Goal: Book appointment/travel/reservation

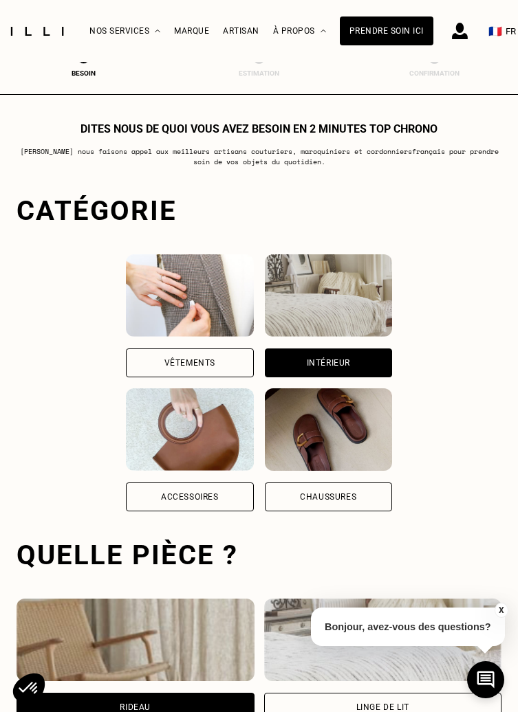
select select "FR"
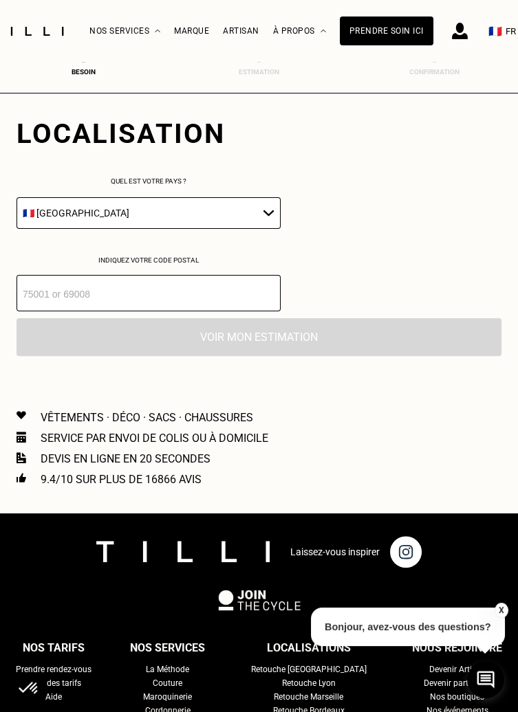
scroll to position [752, 0]
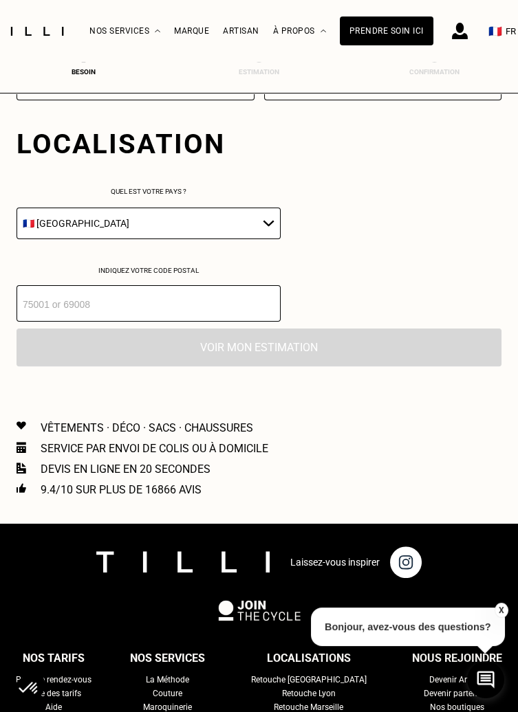
click at [36, 305] on input "number" at bounding box center [149, 303] width 264 height 36
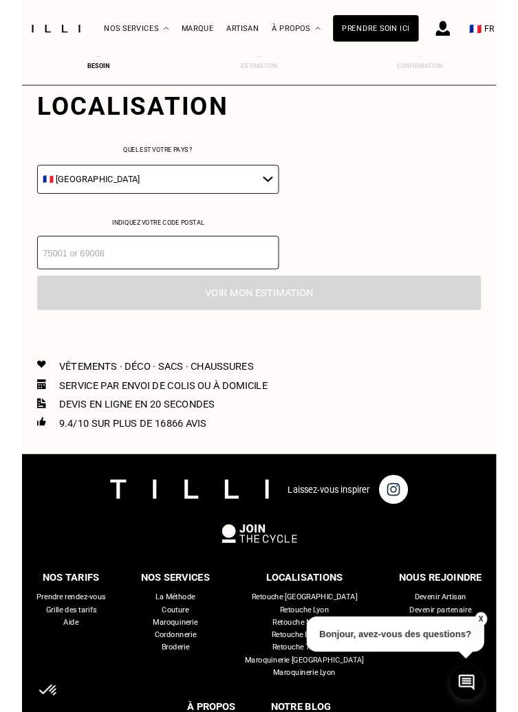
scroll to position [798, 0]
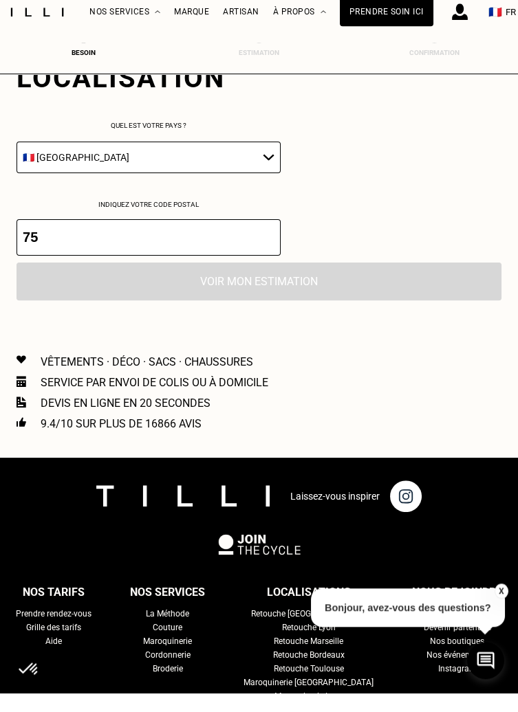
type input "7"
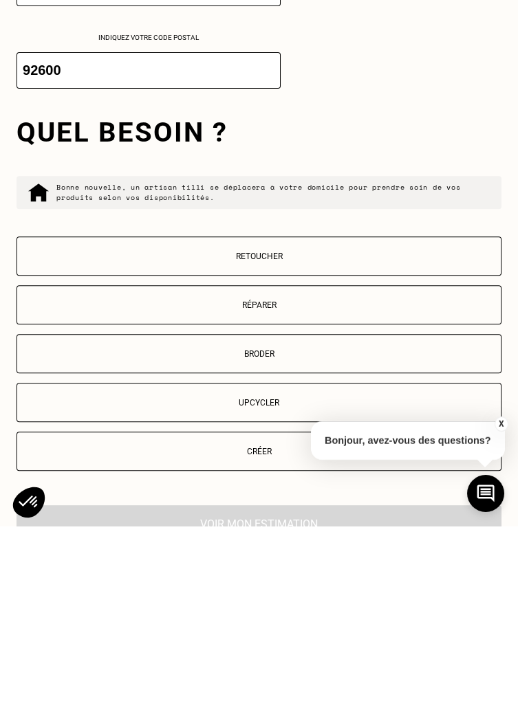
type input "92600"
click at [97, 434] on button "Retoucher" at bounding box center [259, 442] width 485 height 39
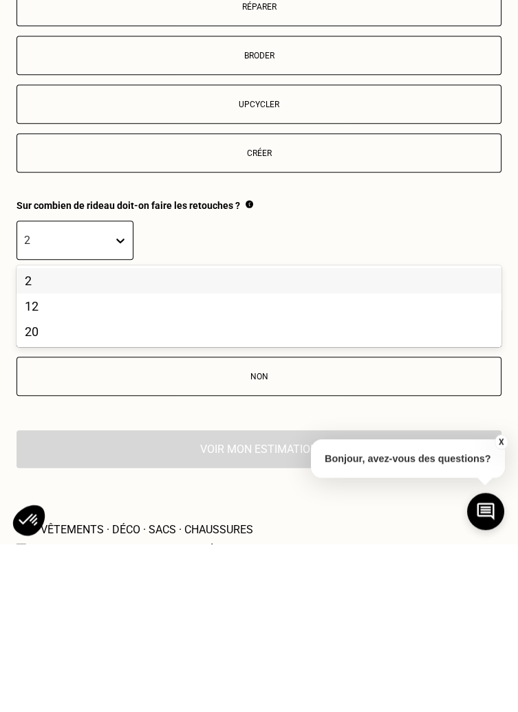
scroll to position [1115, 0]
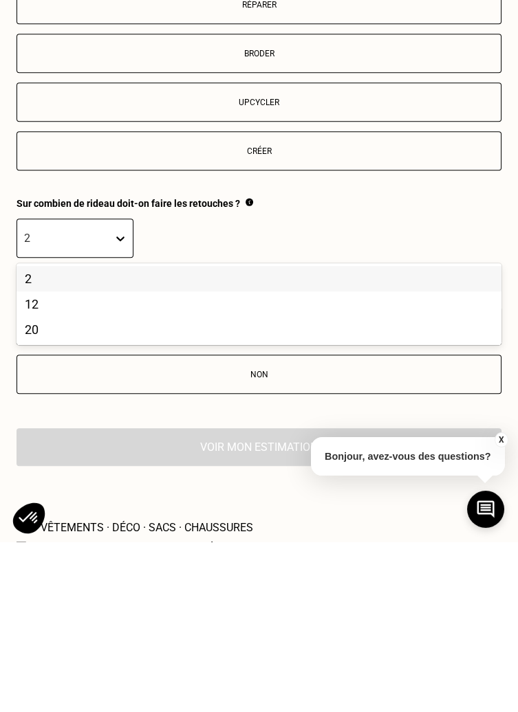
click at [30, 450] on div "2" at bounding box center [259, 449] width 485 height 25
type input "2"
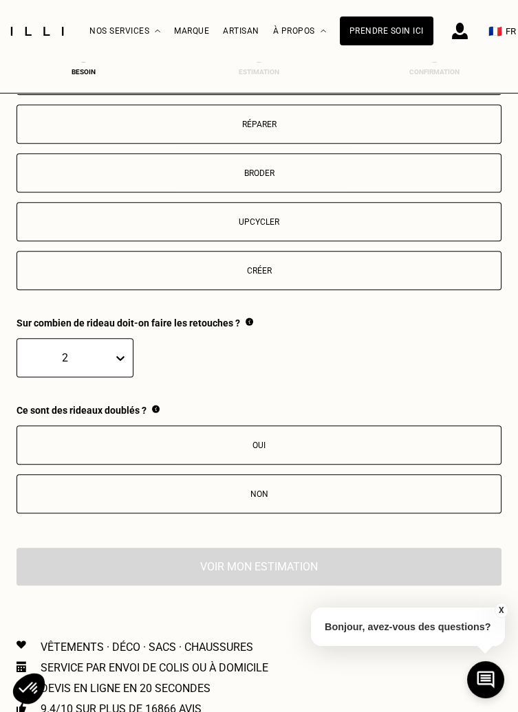
scroll to position [1166, 0]
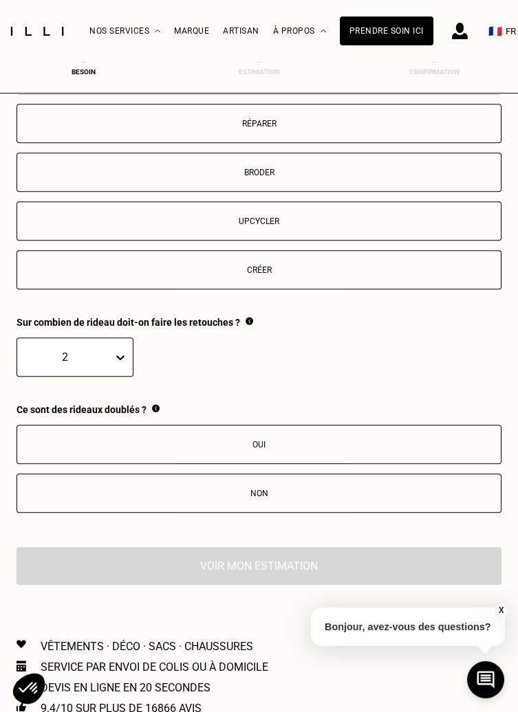
click at [254, 501] on button "Non" at bounding box center [259, 493] width 485 height 39
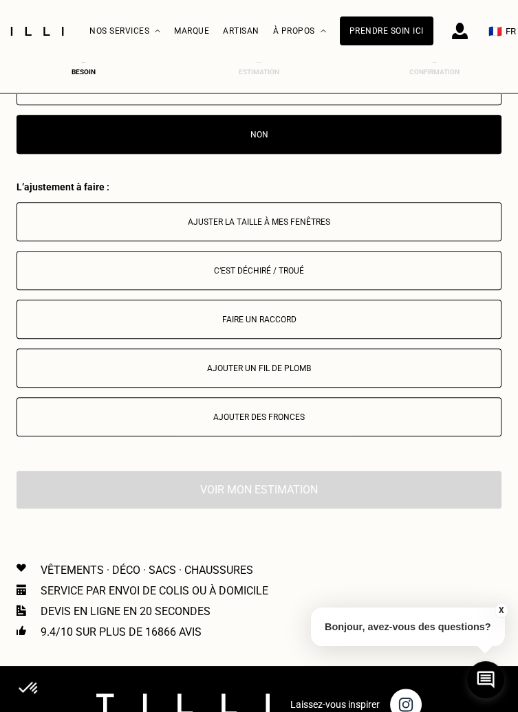
scroll to position [1527, 0]
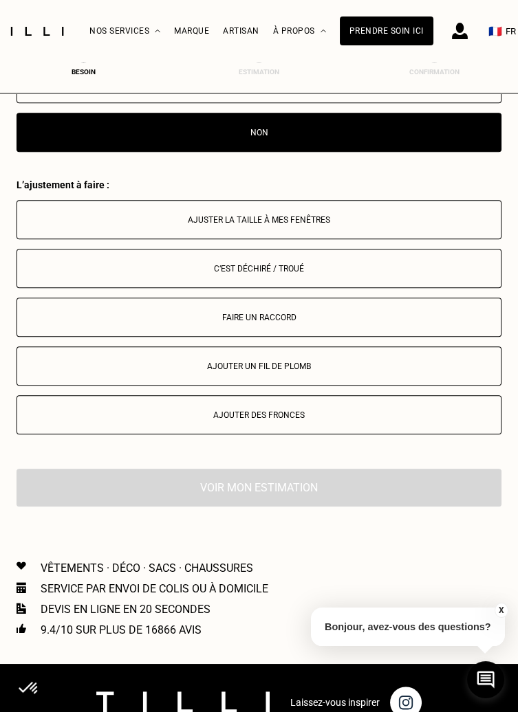
click at [207, 221] on div "Ajuster la taille à mes fenêtres" at bounding box center [259, 220] width 470 height 10
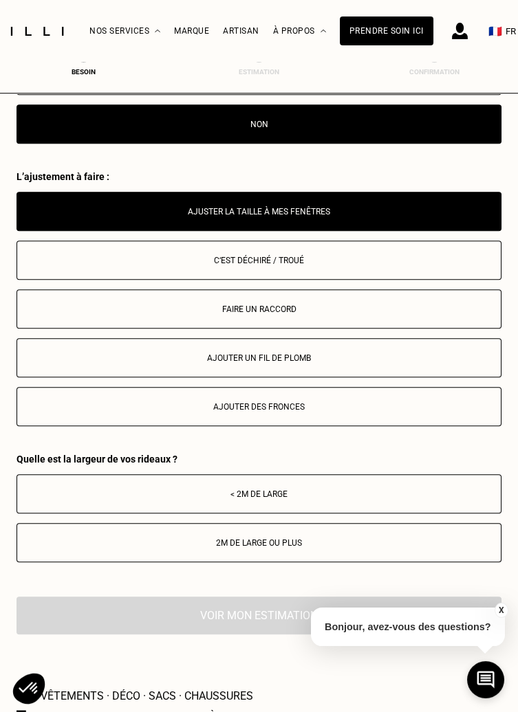
scroll to position [1536, 0]
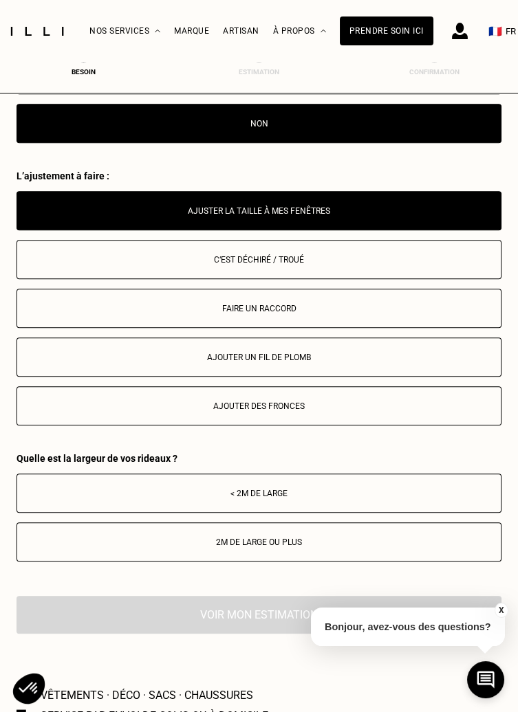
click at [236, 498] on div "< 2m de large" at bounding box center [259, 494] width 470 height 10
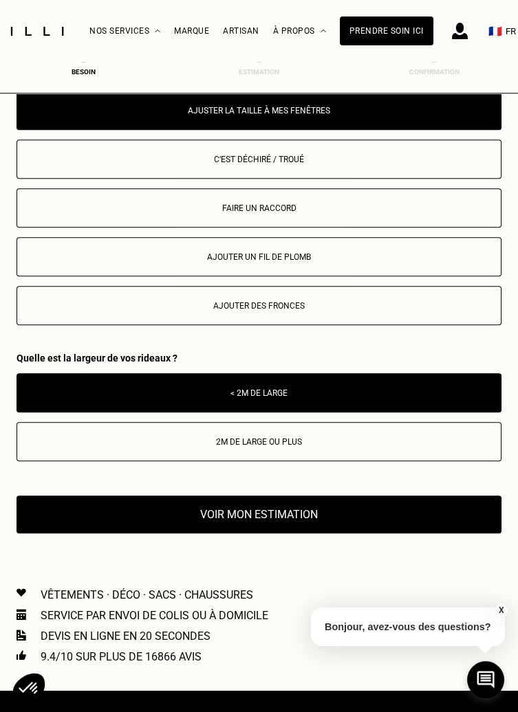
scroll to position [1641, 0]
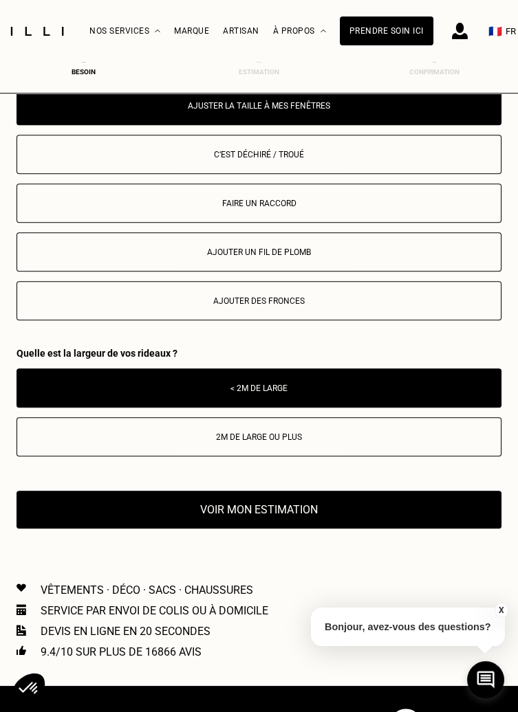
click at [173, 511] on button "Voir mon estimation" at bounding box center [259, 510] width 485 height 38
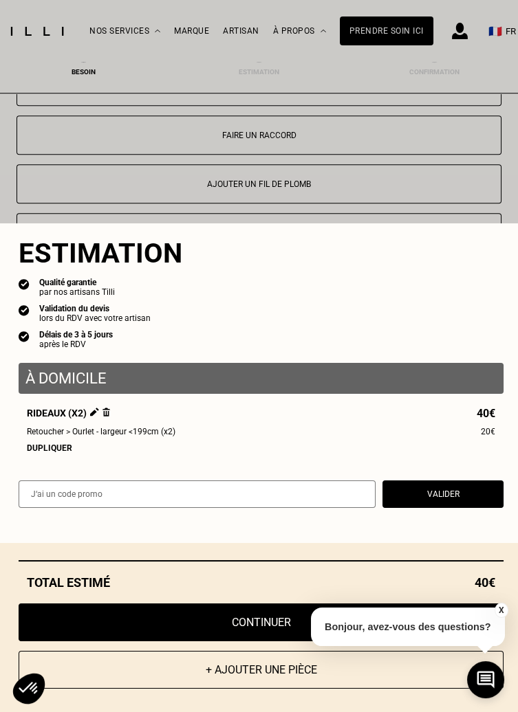
scroll to position [1707, 0]
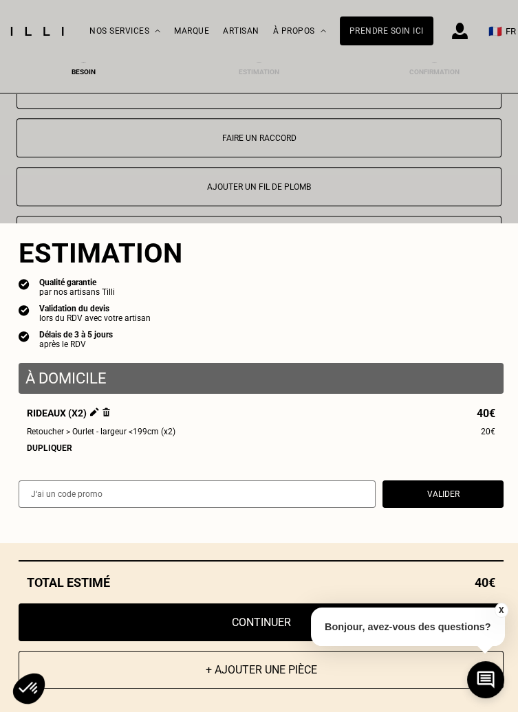
click at [190, 642] on button "Continuer" at bounding box center [261, 623] width 485 height 38
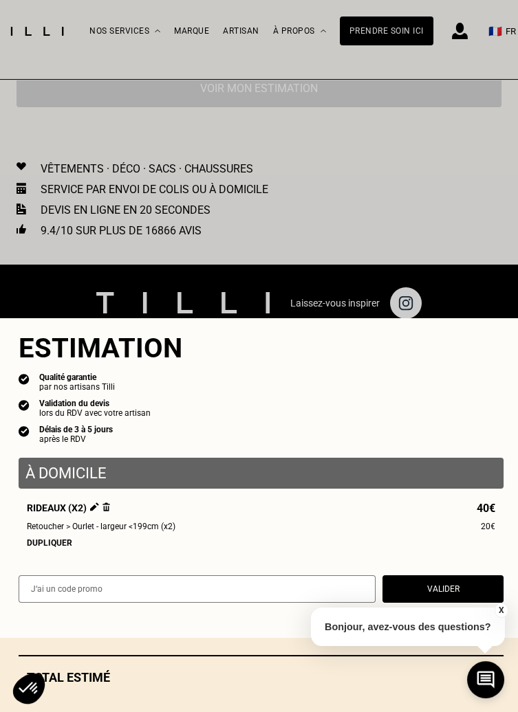
select select "FR"
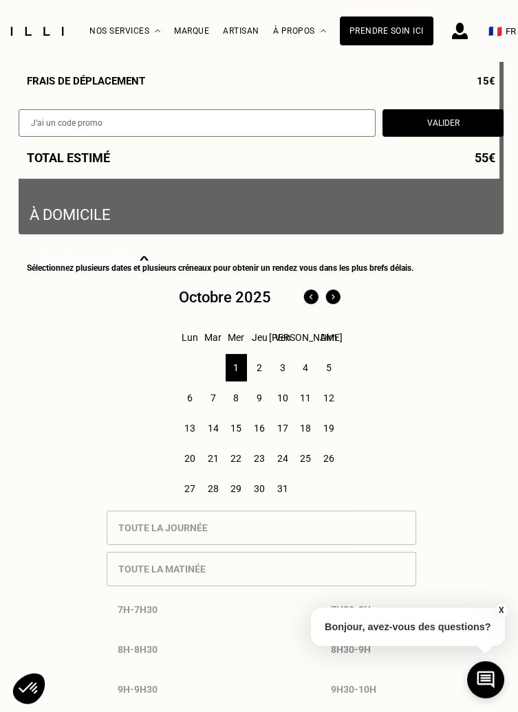
scroll to position [274, 0]
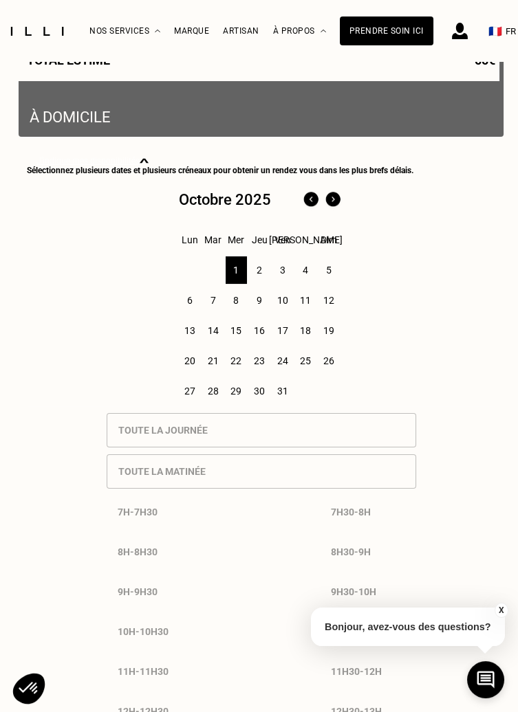
click at [255, 274] on div "2" at bounding box center [259, 270] width 21 height 28
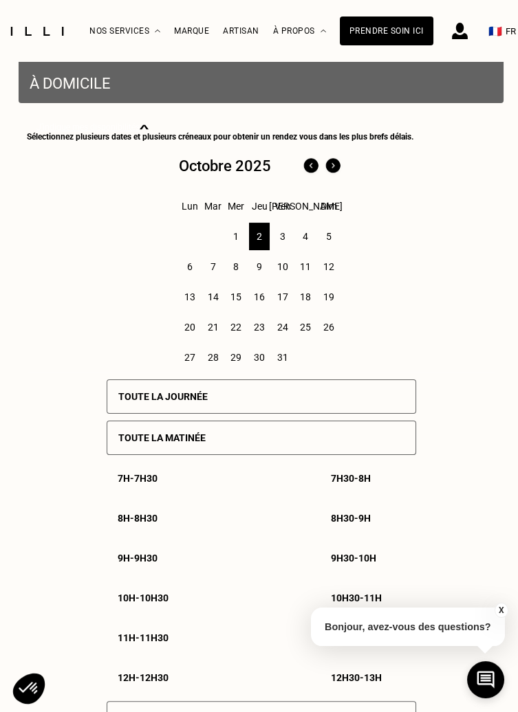
scroll to position [422, 0]
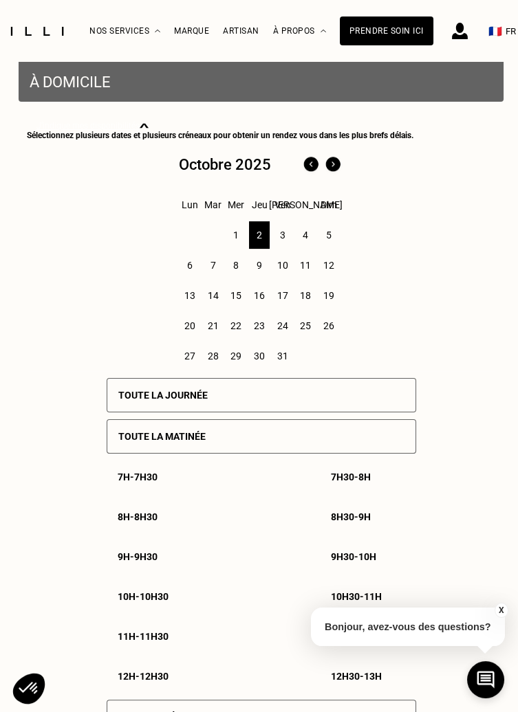
click at [146, 395] on p "Toute la journée" at bounding box center [162, 395] width 89 height 11
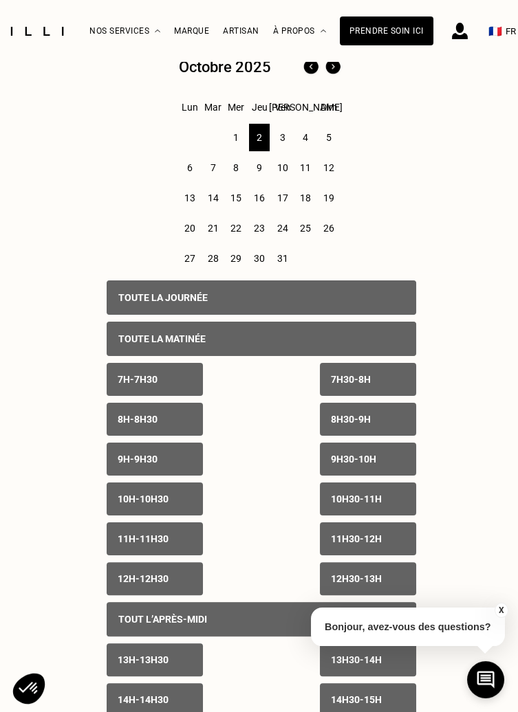
scroll to position [545, 0]
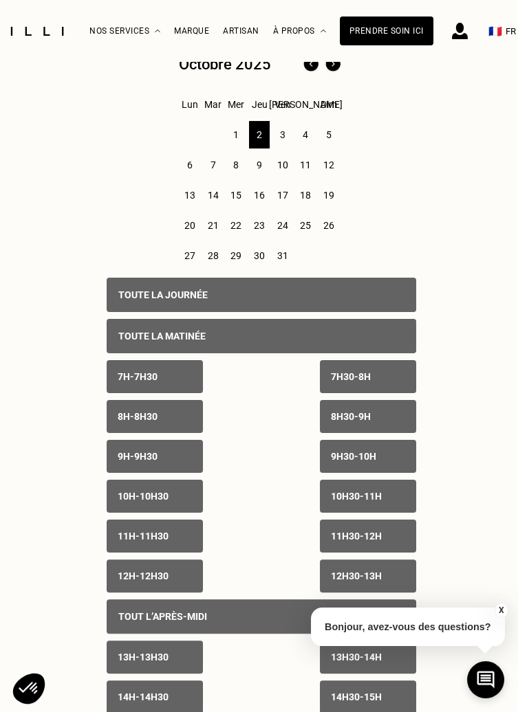
click at [137, 375] on p "7h - 7h30" at bounding box center [138, 376] width 40 height 11
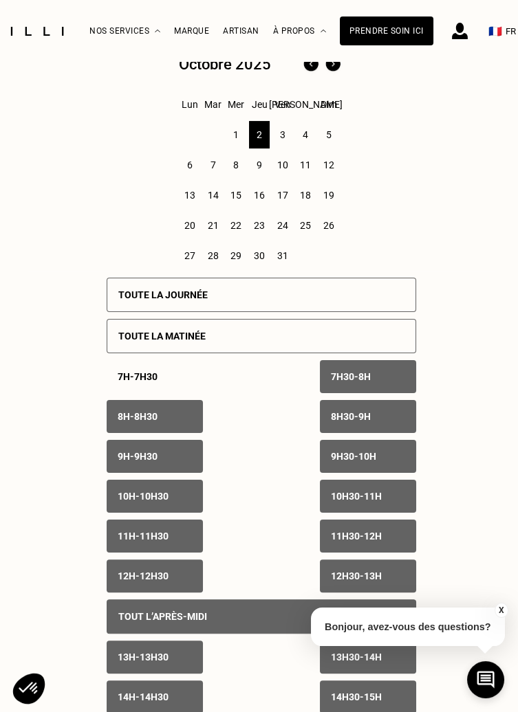
click at [338, 382] on p "7h30 - 8h" at bounding box center [351, 376] width 40 height 11
click at [122, 413] on p "8h - 8h30" at bounding box center [138, 416] width 40 height 11
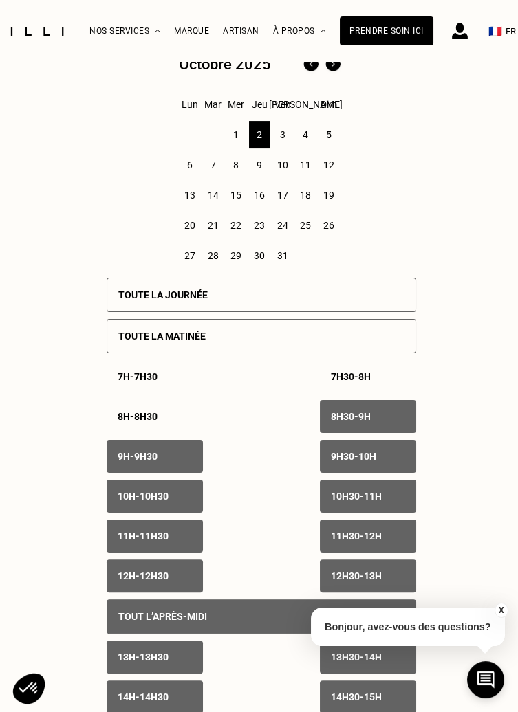
click at [334, 421] on p "8h30 - 9h" at bounding box center [351, 416] width 40 height 11
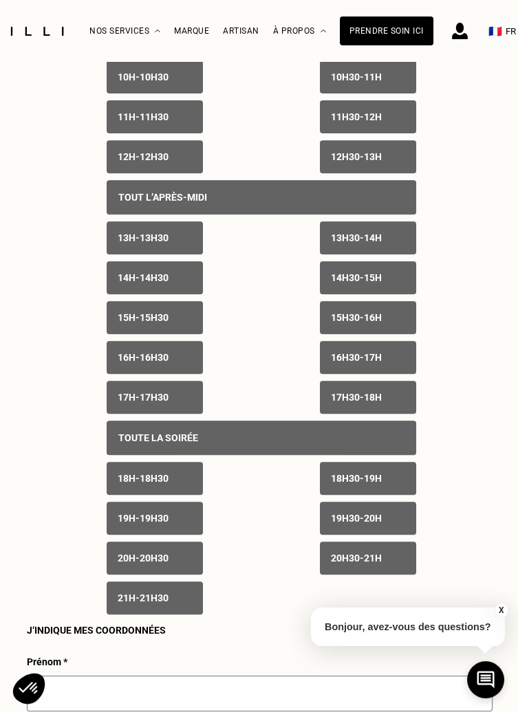
scroll to position [966, 0]
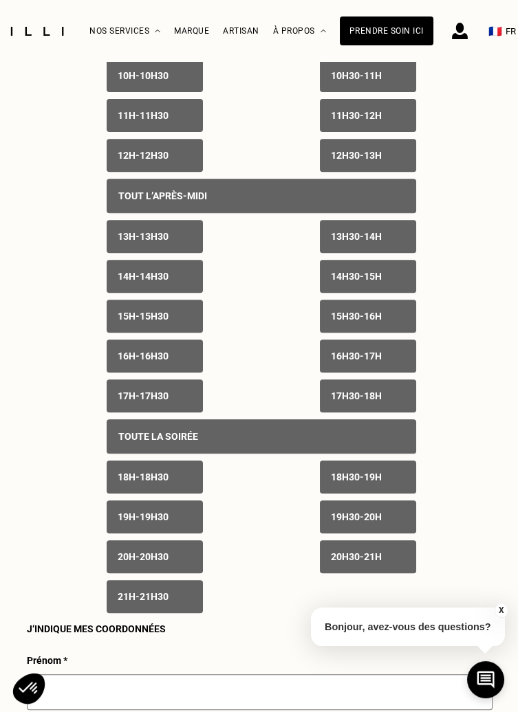
click at [135, 483] on p "18h - 18h30" at bounding box center [143, 477] width 51 height 11
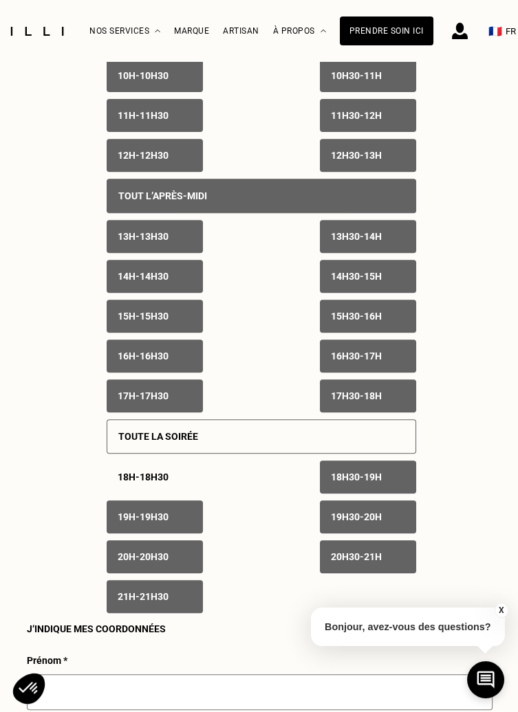
click at [121, 528] on div "19h - 19h30" at bounding box center [155, 517] width 96 height 33
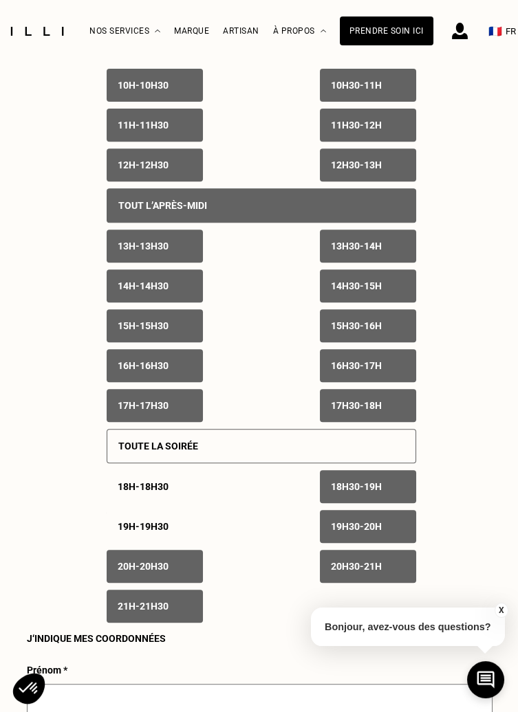
click at [120, 565] on p "20h - 20h30" at bounding box center [143, 566] width 51 height 11
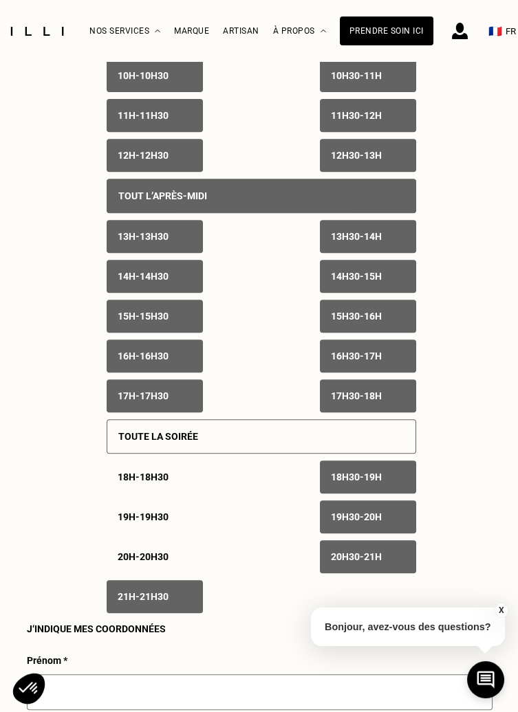
click at [127, 600] on p "21h - 21h30" at bounding box center [143, 596] width 51 height 11
click at [343, 557] on p "20h30 - 21h" at bounding box center [356, 556] width 51 height 11
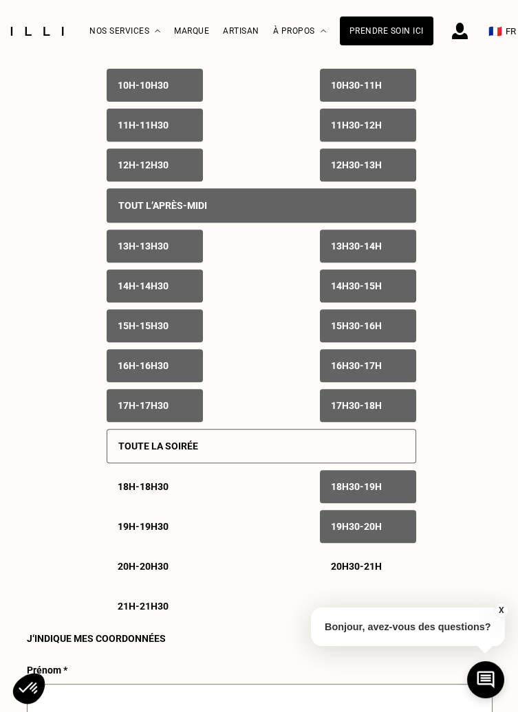
click at [340, 523] on p "19h30 - 20h" at bounding box center [356, 526] width 51 height 11
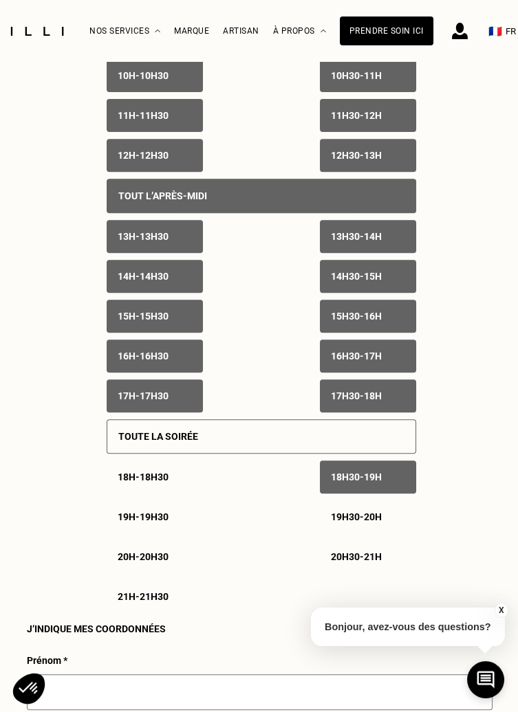
click at [340, 483] on p "18h30 - 19h" at bounding box center [356, 477] width 51 height 11
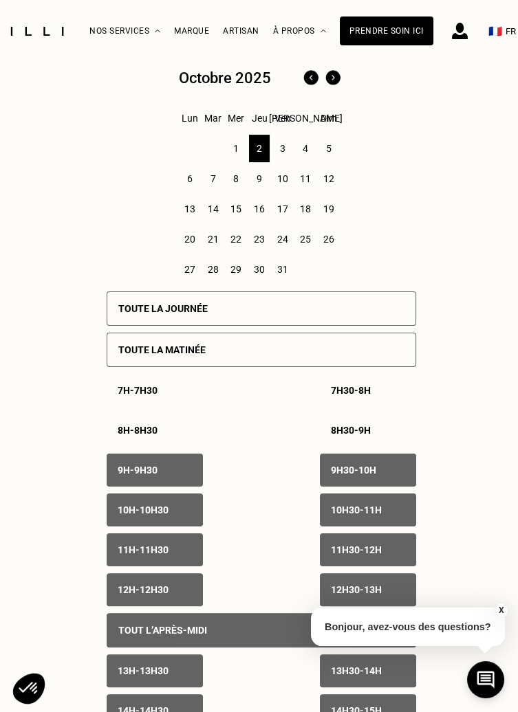
scroll to position [531, 0]
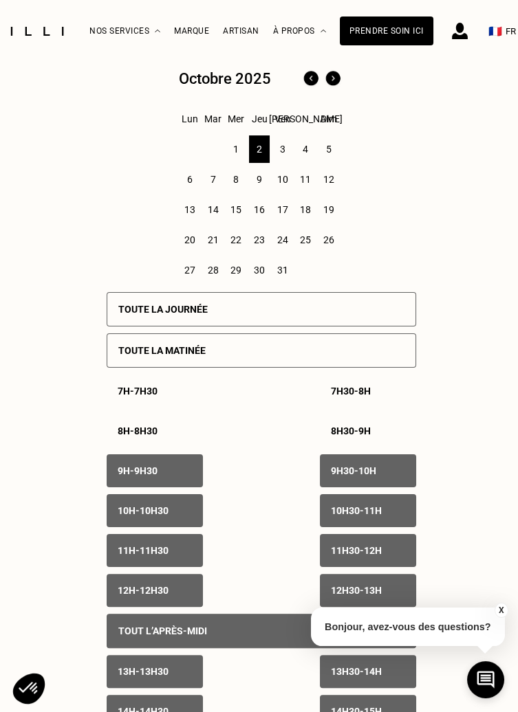
click at [291, 155] on div "3" at bounding box center [282, 149] width 21 height 28
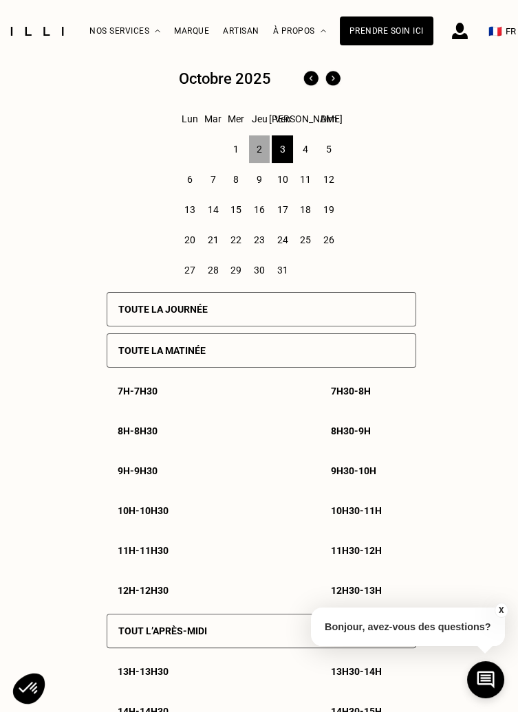
click at [131, 313] on p "Toute la journée" at bounding box center [162, 309] width 89 height 11
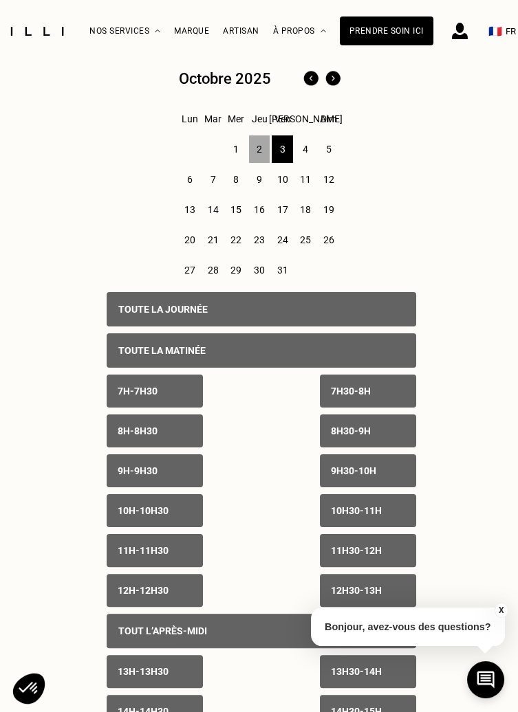
scroll to position [549, 0]
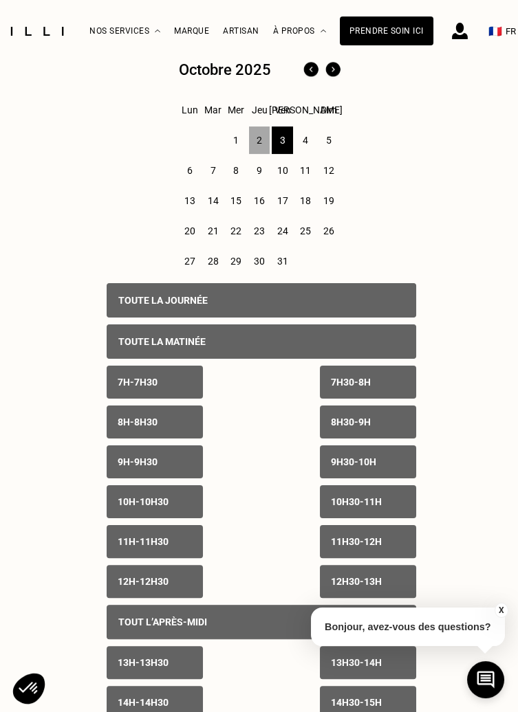
click at [142, 381] on p "7h - 7h30" at bounding box center [138, 382] width 40 height 11
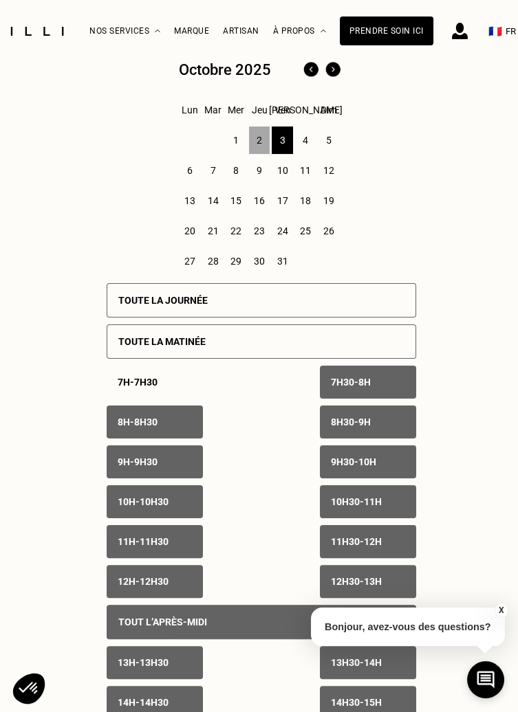
click at [332, 390] on div "7h30 - 8h" at bounding box center [368, 382] width 96 height 33
click at [125, 423] on p "8h - 8h30" at bounding box center [138, 422] width 40 height 11
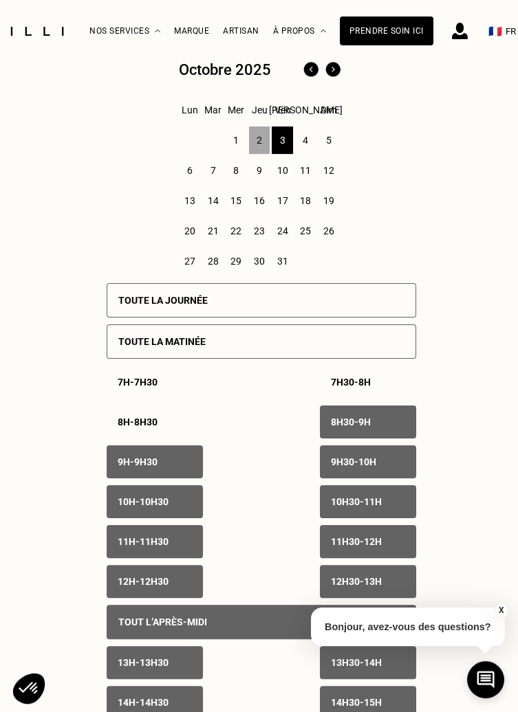
click at [337, 424] on p "8h30 - 9h" at bounding box center [351, 422] width 40 height 11
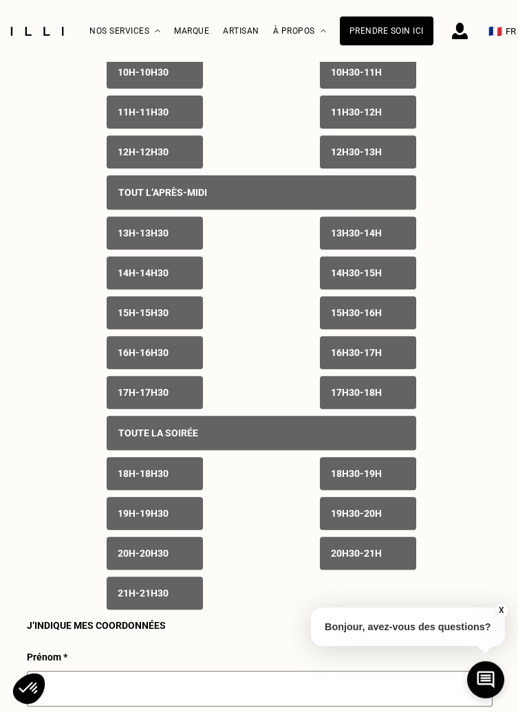
scroll to position [981, 0]
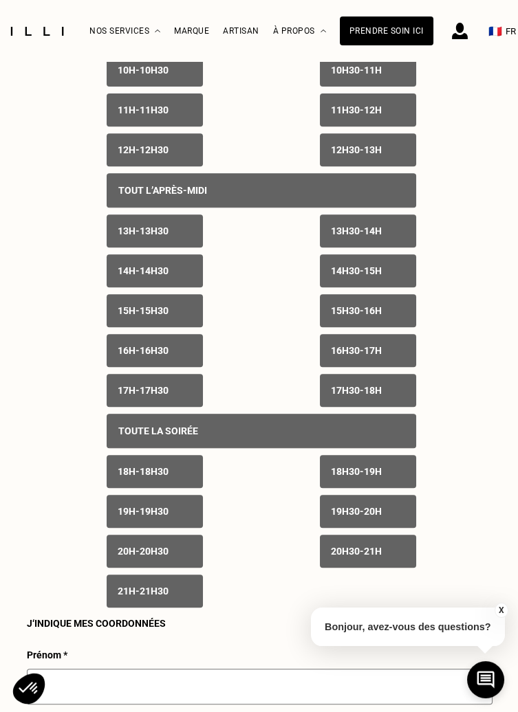
click at [125, 477] on p "18h - 18h30" at bounding box center [143, 471] width 51 height 11
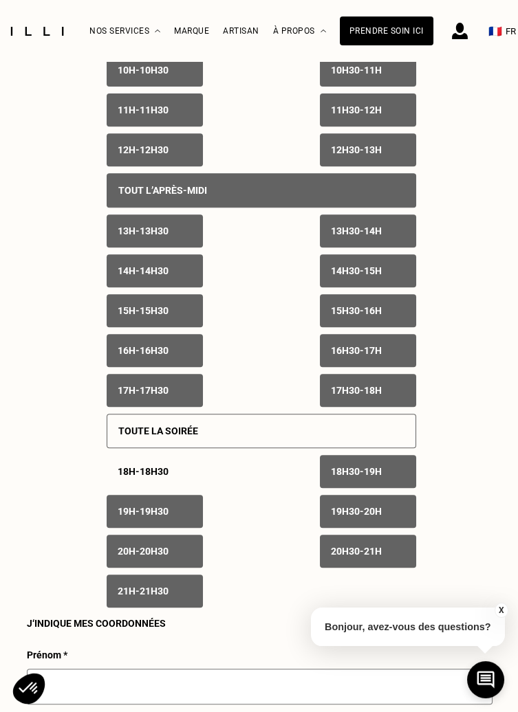
click at [126, 523] on div "19h - 19h30" at bounding box center [155, 511] width 96 height 33
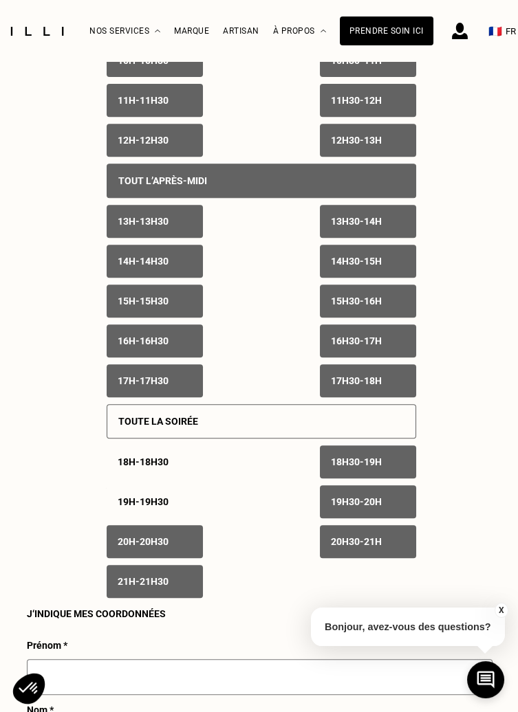
click at [121, 547] on p "20h - 20h30" at bounding box center [143, 541] width 51 height 11
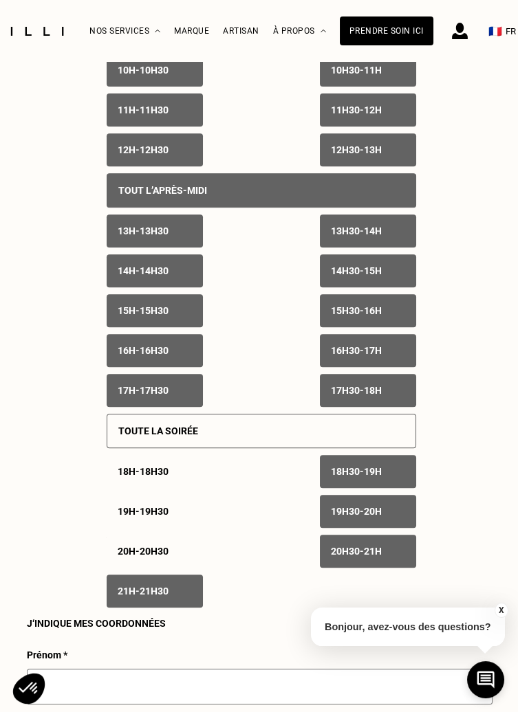
click at [124, 596] on p "21h - 21h30" at bounding box center [143, 591] width 51 height 11
click at [332, 557] on p "20h30 - 21h" at bounding box center [356, 551] width 51 height 11
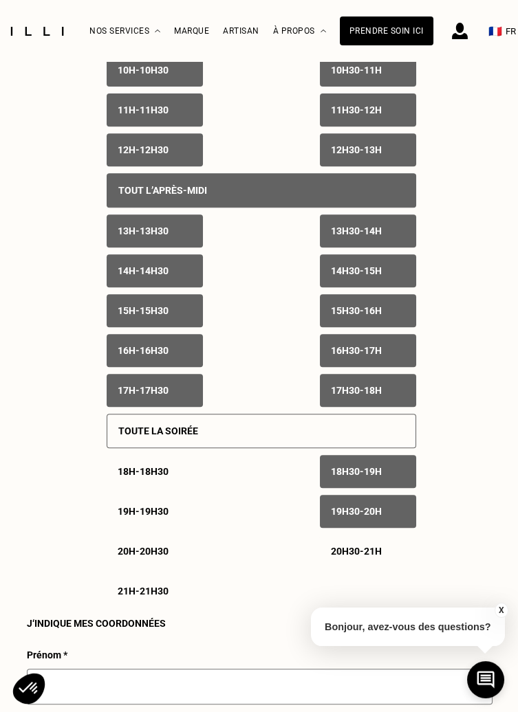
click at [332, 517] on p "19h30 - 20h" at bounding box center [356, 511] width 51 height 11
click at [338, 477] on p "18h30 - 19h" at bounding box center [356, 471] width 51 height 11
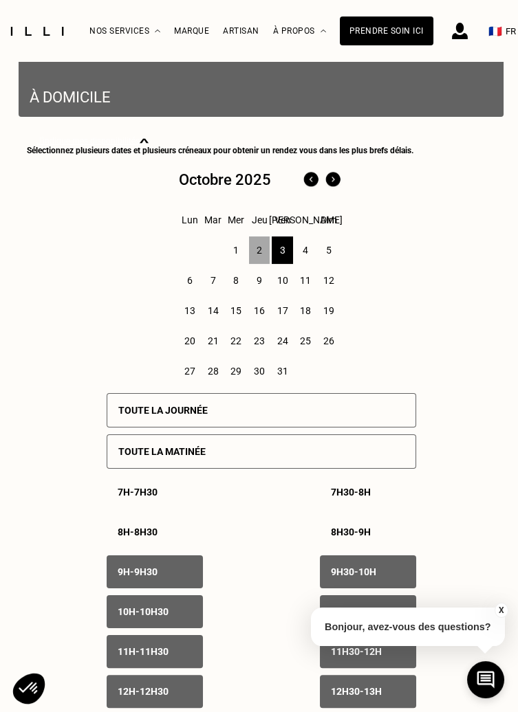
scroll to position [439, 0]
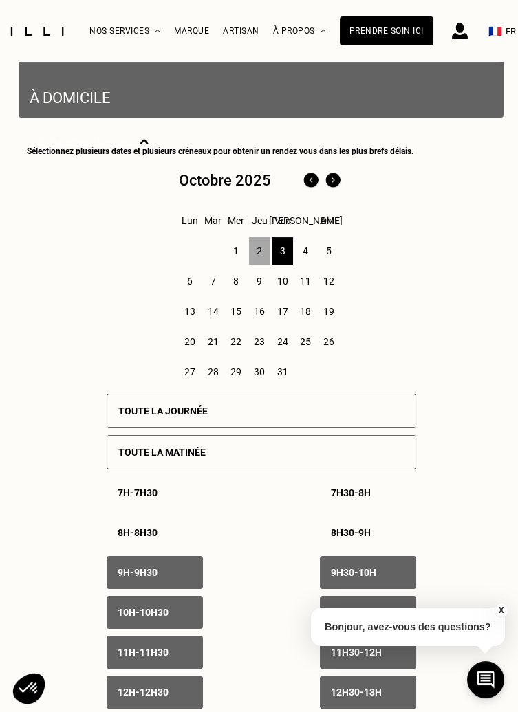
click at [182, 286] on div "6" at bounding box center [189, 281] width 21 height 28
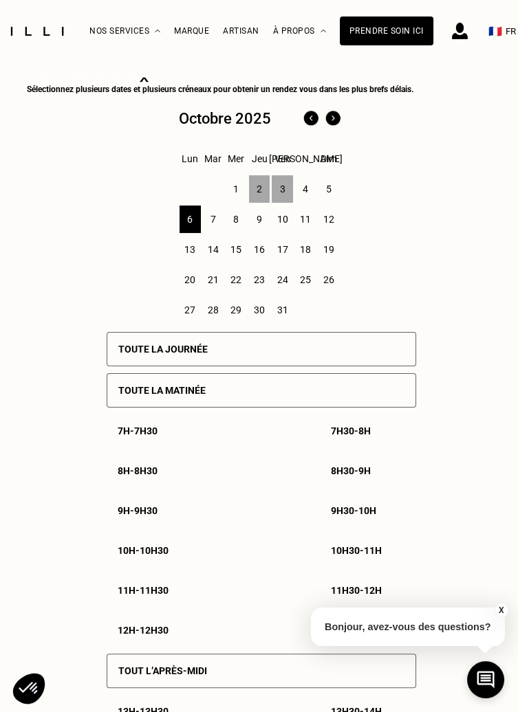
click at [153, 356] on div "Toute la journée" at bounding box center [261, 349] width 309 height 34
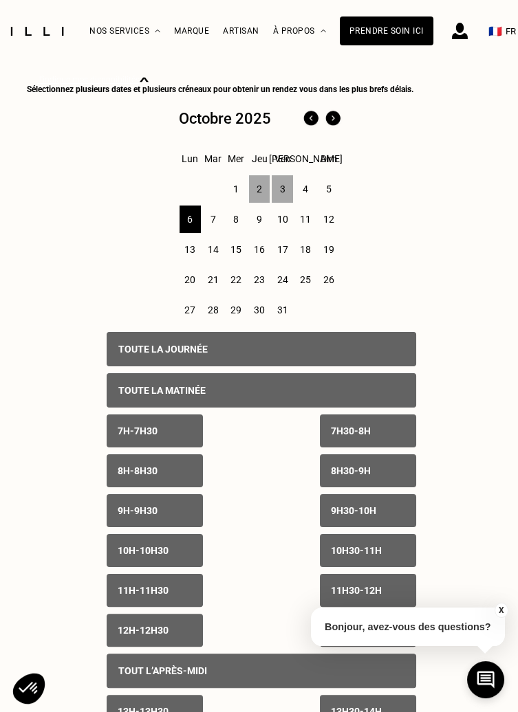
click at [138, 433] on p "7h - 7h30" at bounding box center [138, 431] width 40 height 11
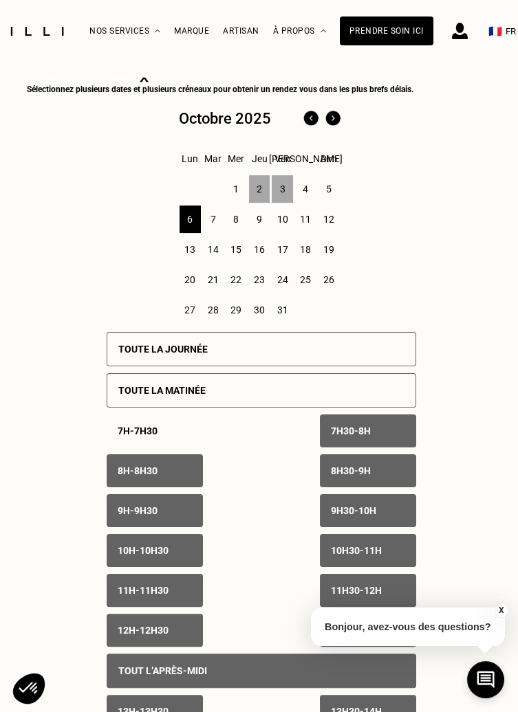
click at [337, 441] on div "7h30 - 8h" at bounding box center [368, 431] width 96 height 33
click at [127, 471] on p "8h - 8h30" at bounding box center [138, 471] width 40 height 11
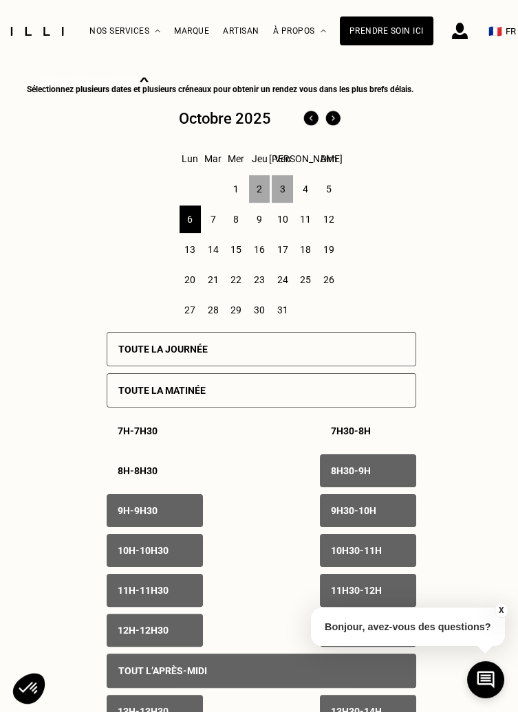
click at [343, 481] on div "8h30 - 9h" at bounding box center [368, 471] width 96 height 33
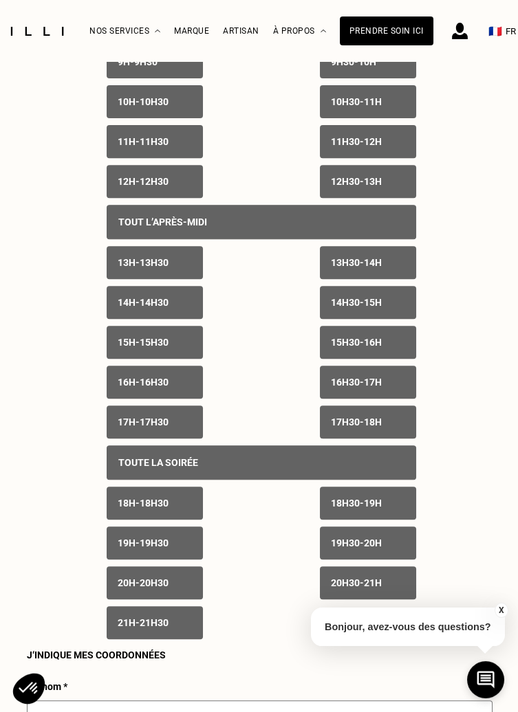
scroll to position [970, 0]
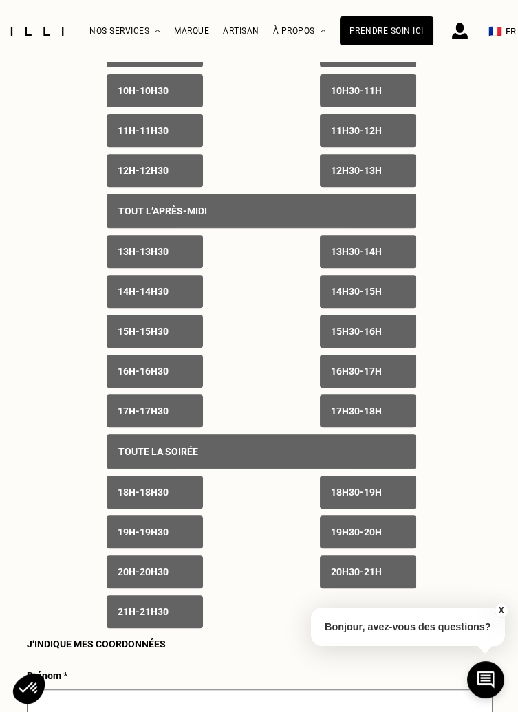
click at [124, 498] on p "18h - 18h30" at bounding box center [143, 492] width 51 height 11
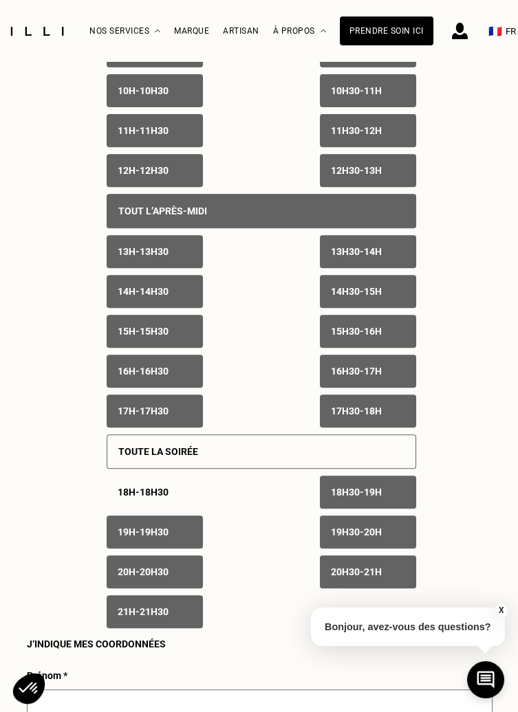
click at [126, 544] on div "19h - 19h30" at bounding box center [155, 532] width 96 height 33
click at [116, 579] on div "20h - 20h30" at bounding box center [155, 572] width 96 height 33
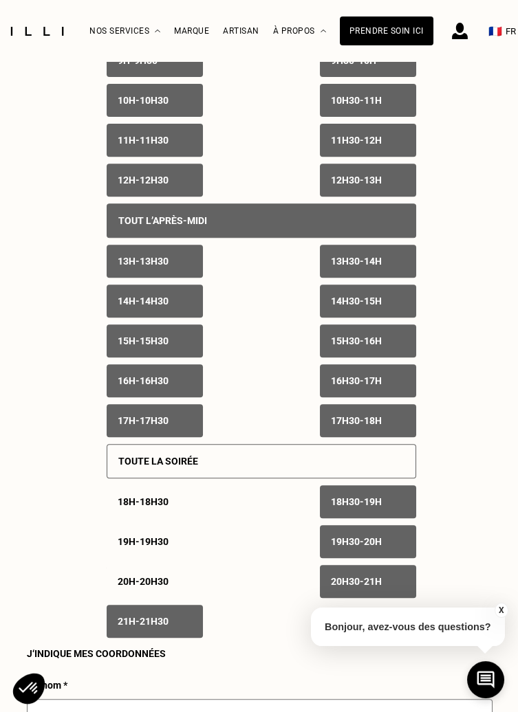
scroll to position [980, 0]
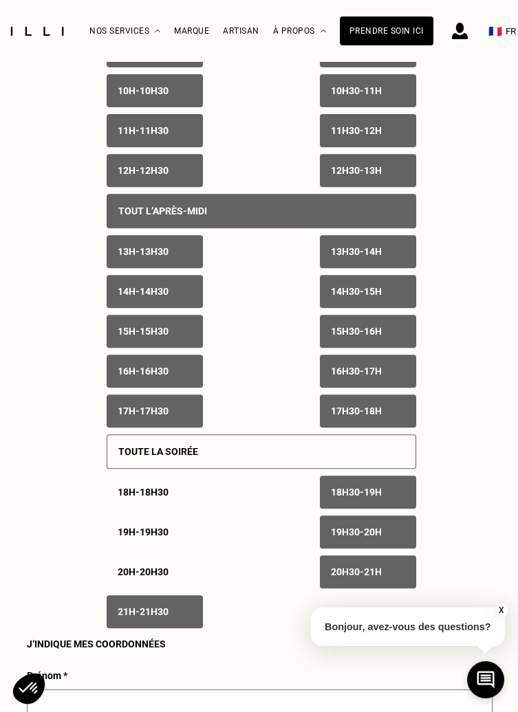
click at [121, 618] on p "21h - 21h30" at bounding box center [143, 612] width 51 height 11
click at [331, 578] on p "20h30 - 21h" at bounding box center [356, 572] width 51 height 11
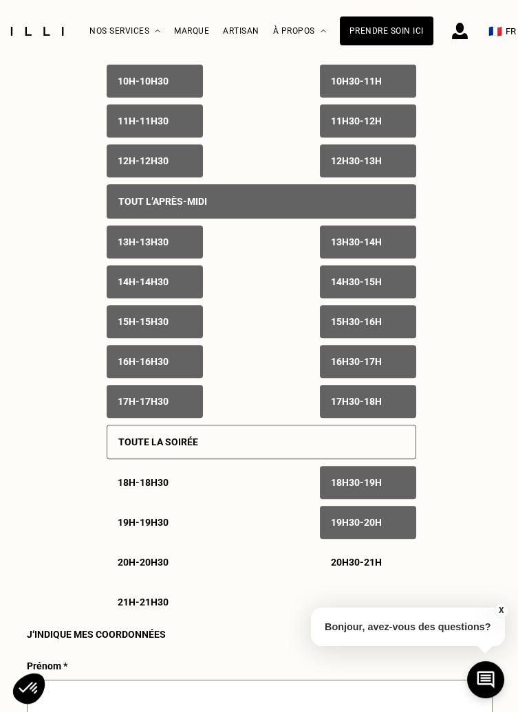
scroll to position [970, 0]
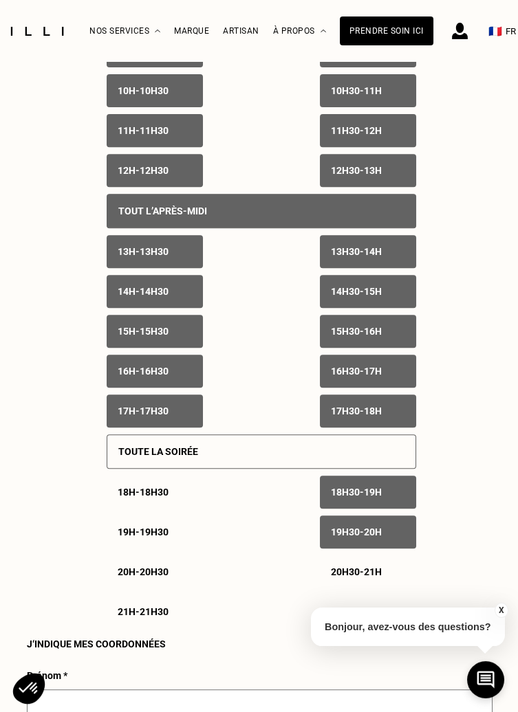
click at [331, 538] on p "19h30 - 20h" at bounding box center [356, 532] width 51 height 11
click at [334, 506] on div "18h30 - 19h" at bounding box center [368, 492] width 96 height 33
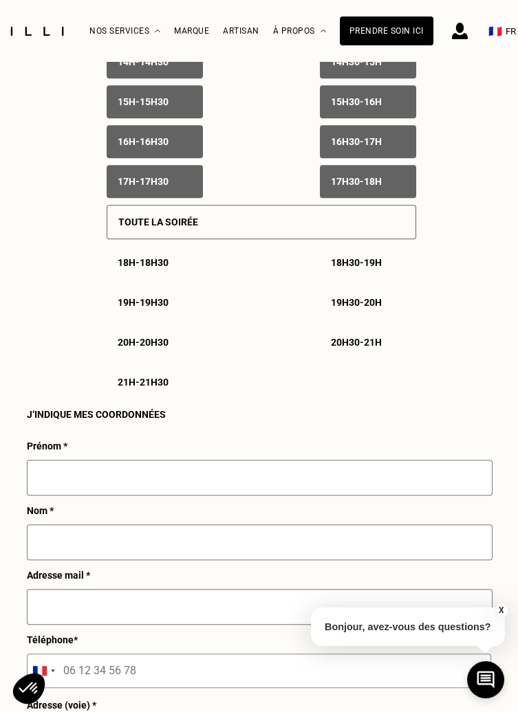
click at [54, 487] on input "text" at bounding box center [260, 478] width 466 height 36
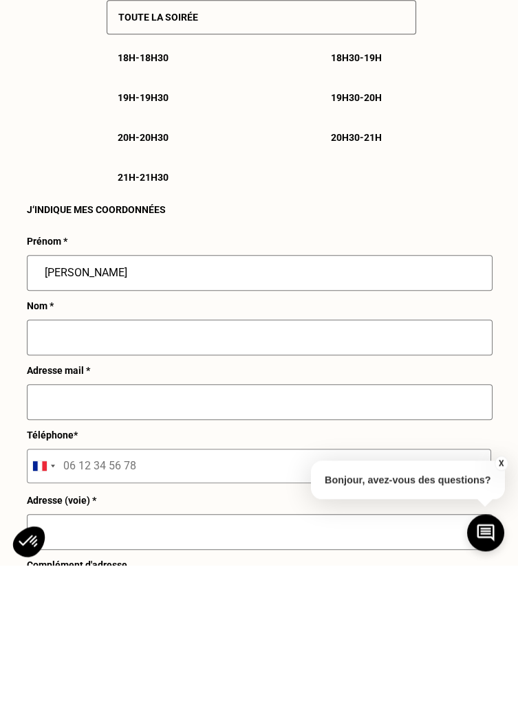
scroll to position [1258, 0]
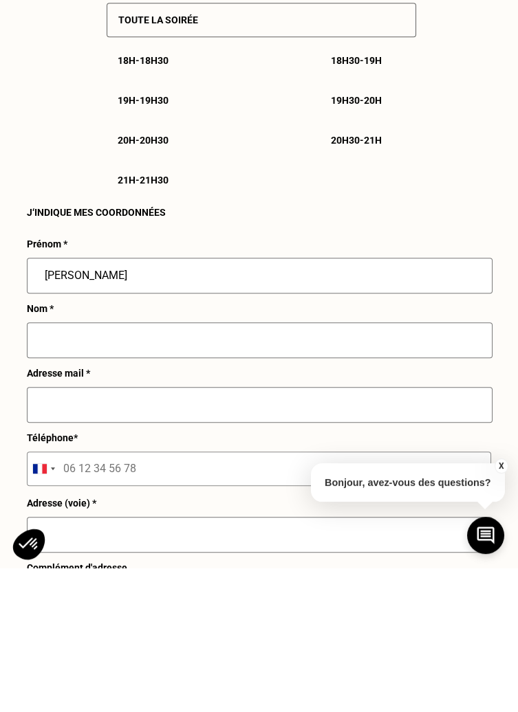
type input "[PERSON_NAME]"
click at [59, 494] on input "text" at bounding box center [260, 485] width 466 height 36
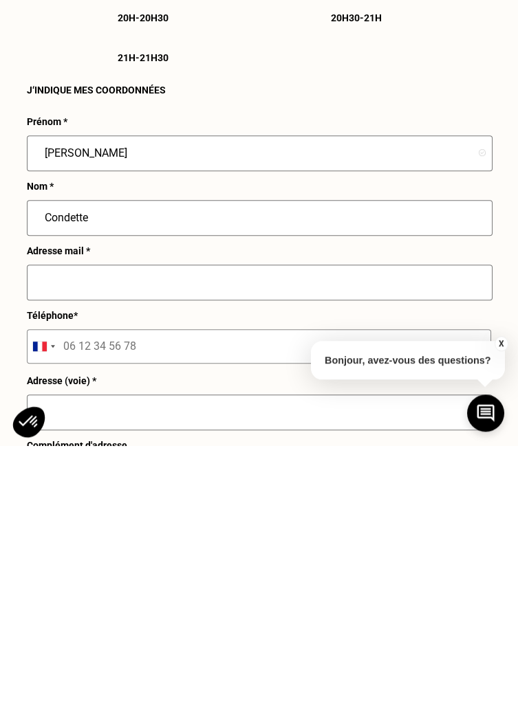
type input "Condette"
click at [46, 556] on input "text" at bounding box center [260, 550] width 466 height 36
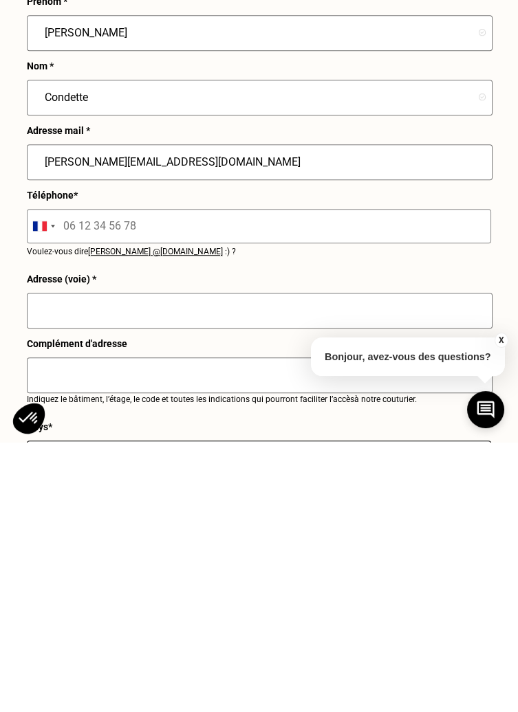
scroll to position [1375, 0]
type input "[PERSON_NAME][EMAIL_ADDRESS][DOMAIN_NAME]"
click at [85, 503] on input "tel" at bounding box center [259, 496] width 464 height 34
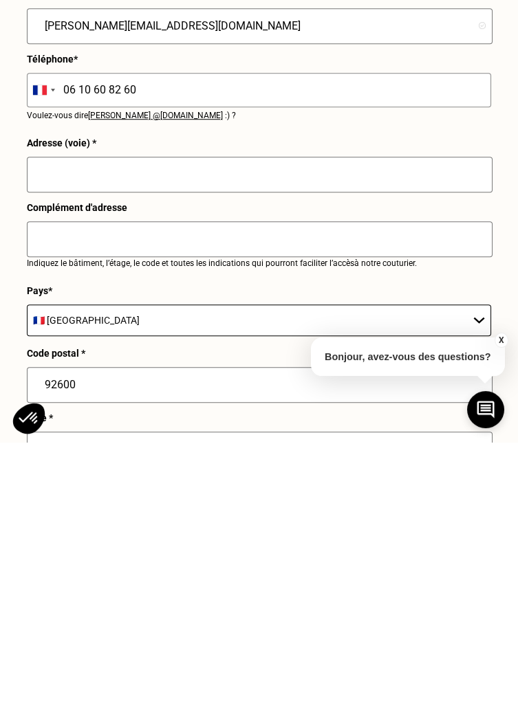
scroll to position [1512, 0]
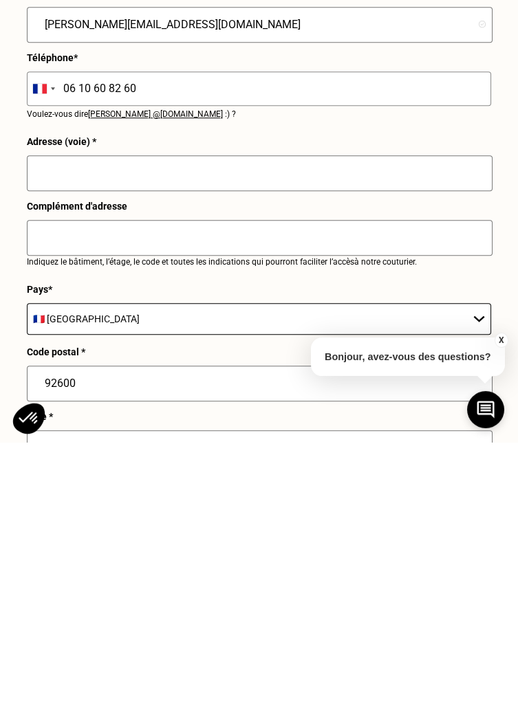
type input "06 10 60 82 60"
click at [45, 451] on input "text" at bounding box center [260, 444] width 466 height 36
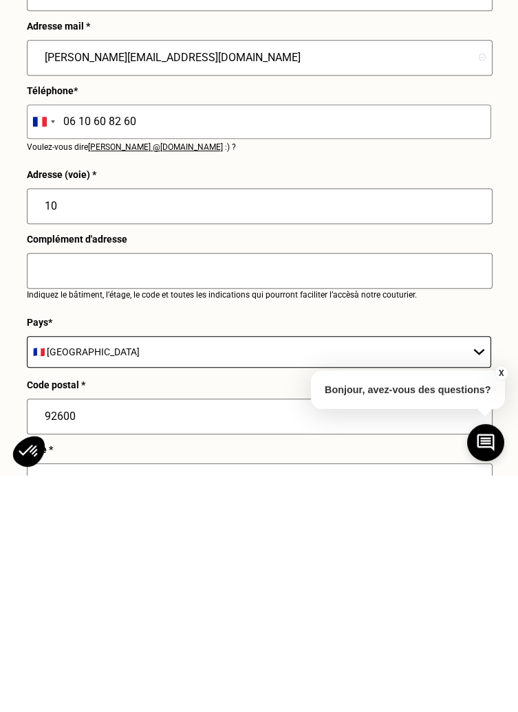
type input "109"
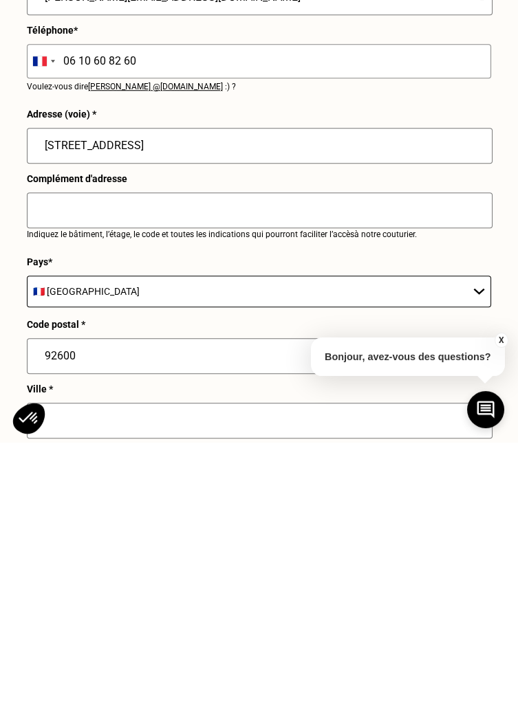
scroll to position [1540, 0]
type input "[STREET_ADDRESS]"
click at [43, 499] on input "text" at bounding box center [260, 481] width 466 height 36
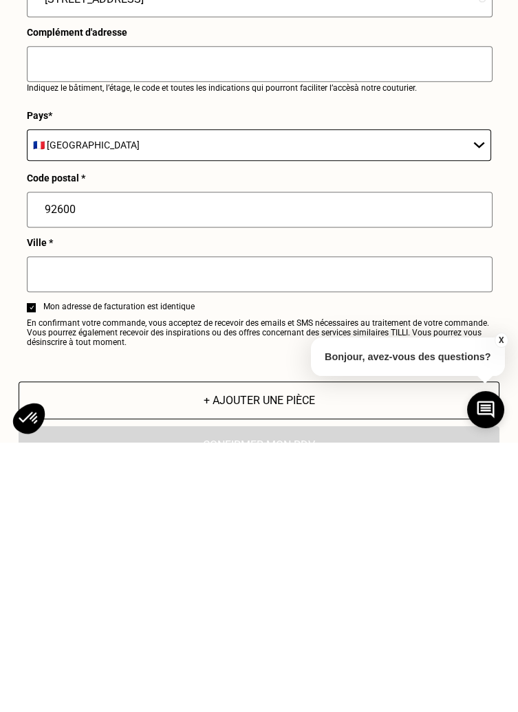
scroll to position [1697, 0]
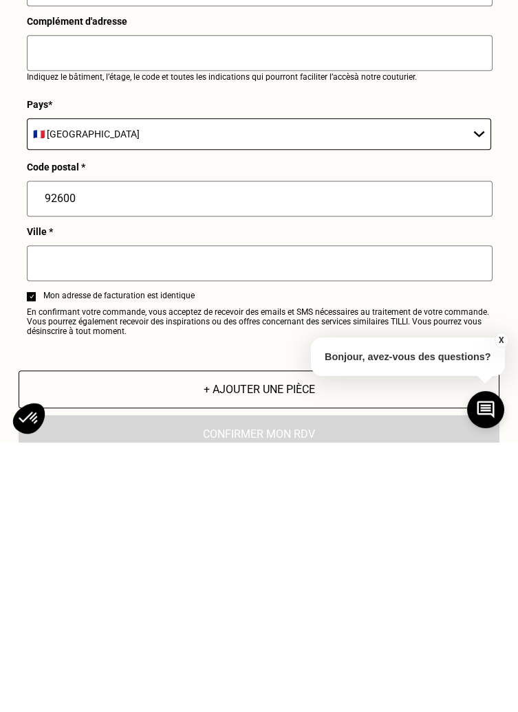
click at [44, 540] on input "text" at bounding box center [260, 534] width 466 height 36
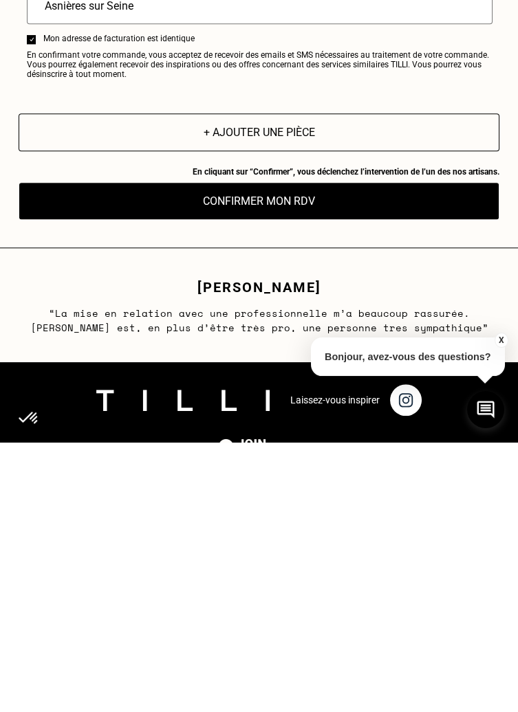
scroll to position [1958, 0]
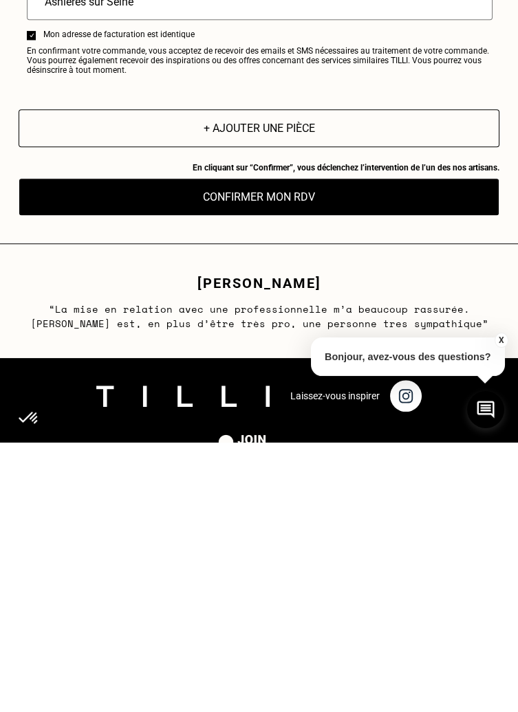
type input "Asnières sur Seine"
click at [222, 483] on button "Confirmer mon RDV" at bounding box center [259, 467] width 481 height 38
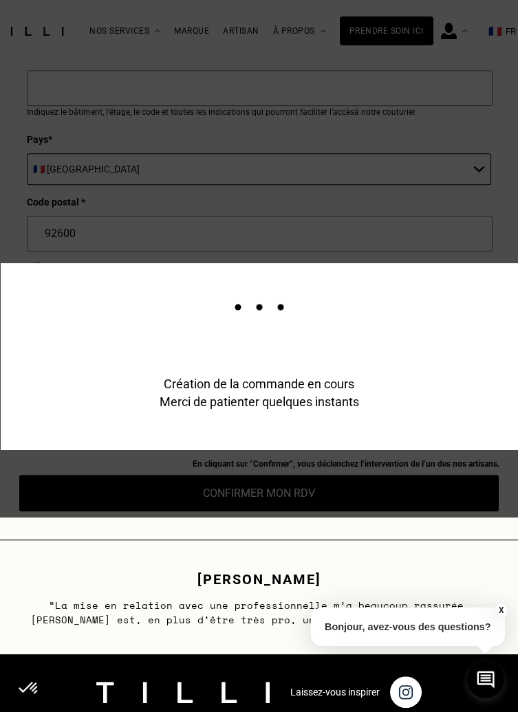
scroll to position [1985, 0]
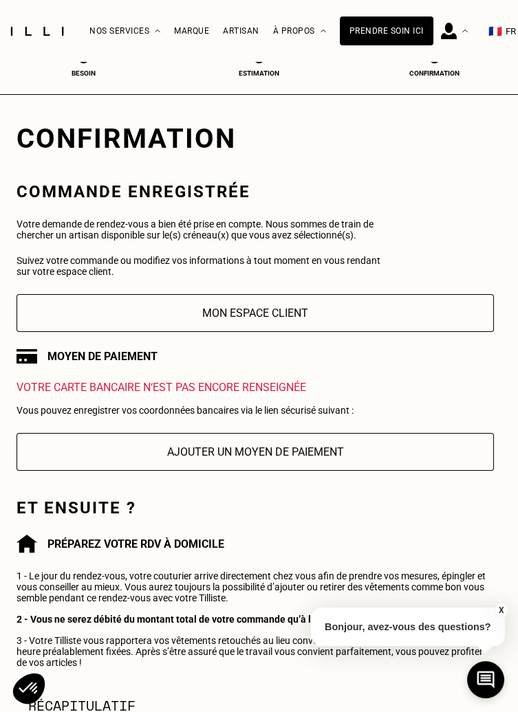
click at [209, 313] on button "Mon espace client" at bounding box center [255, 313] width 477 height 38
